Goal: Information Seeking & Learning: Learn about a topic

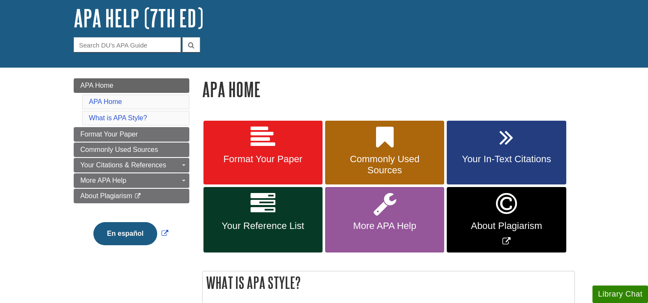
scroll to position [49, 0]
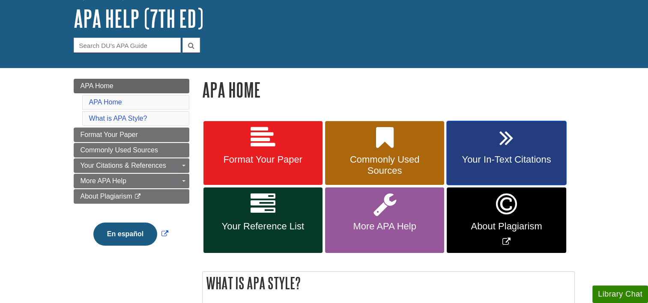
click at [525, 132] on link "Your In-Text Citations" at bounding box center [505, 153] width 119 height 64
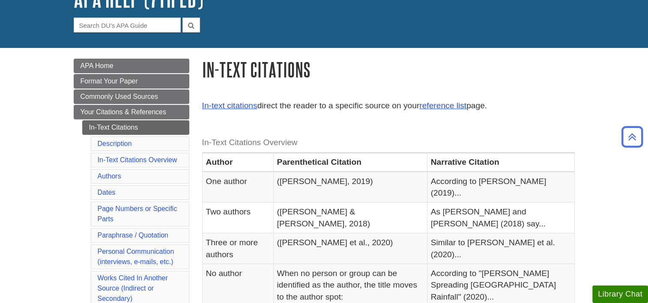
scroll to position [66, 0]
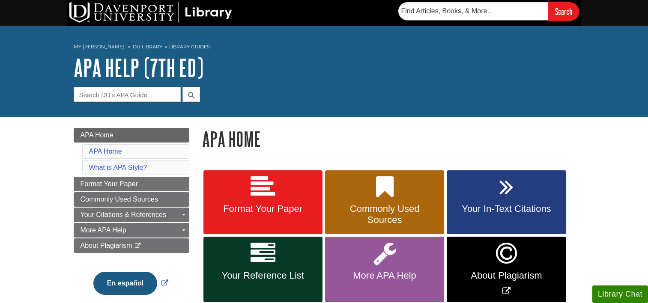
scroll to position [49, 0]
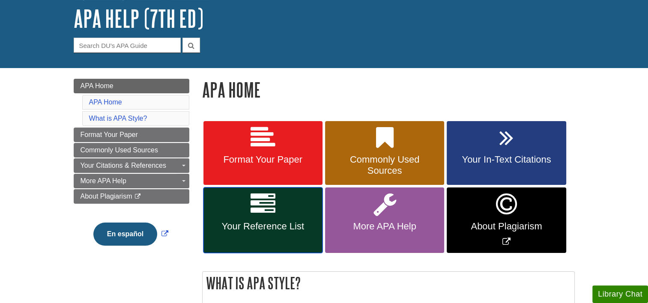
click at [291, 211] on link "Your Reference List" at bounding box center [262, 219] width 119 height 65
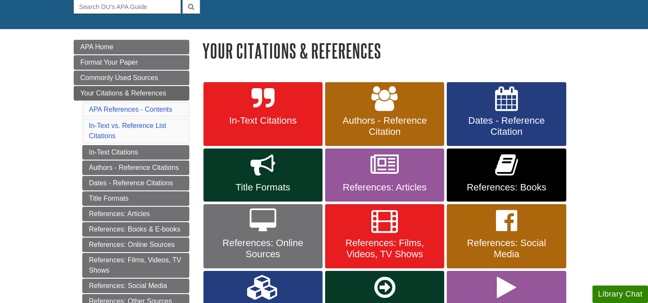
scroll to position [89, 0]
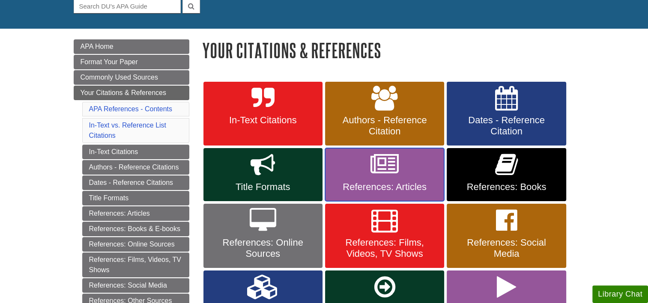
click at [366, 169] on link "References: Articles" at bounding box center [384, 174] width 119 height 53
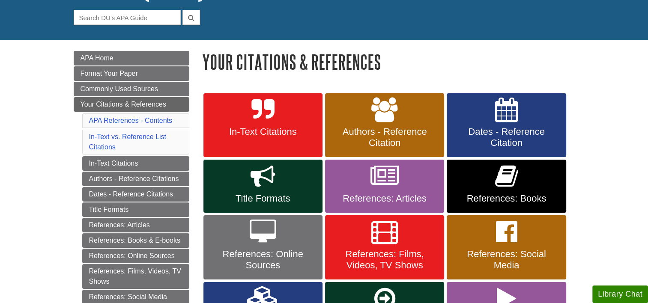
scroll to position [78, 0]
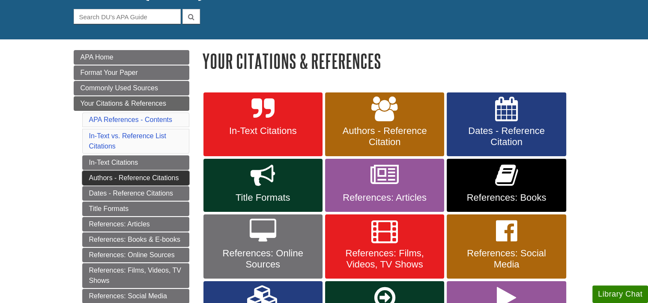
click at [109, 176] on link "Authors - Reference Citations" at bounding box center [135, 178] width 107 height 15
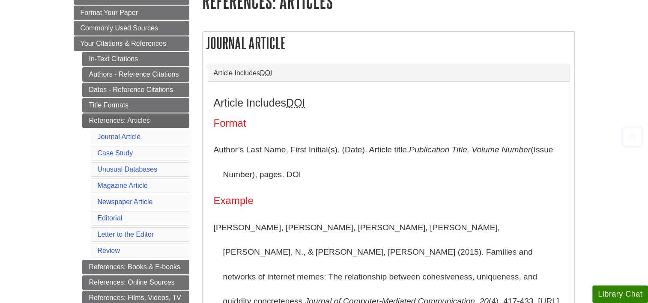
scroll to position [138, 0]
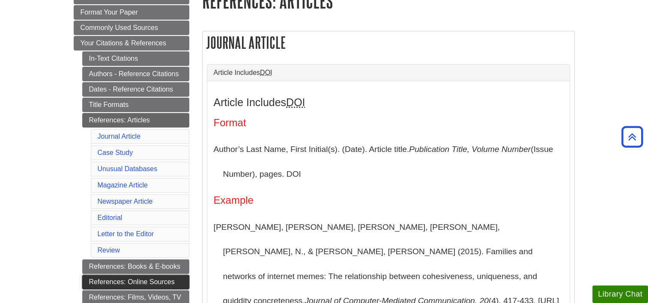
click at [116, 275] on link "References: Online Sources" at bounding box center [135, 282] width 107 height 15
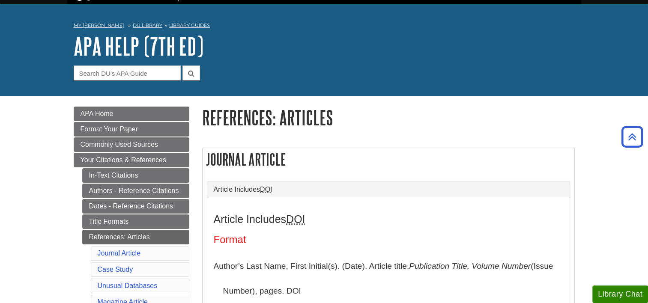
scroll to position [21, 0]
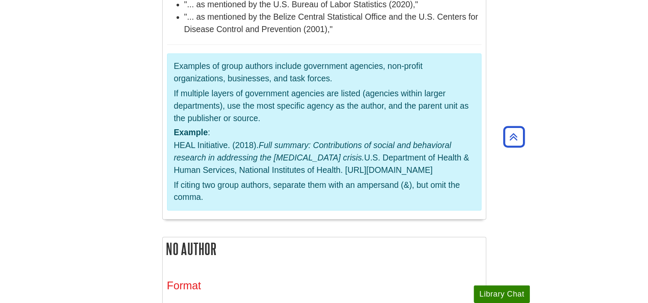
scroll to position [2817, 0]
